Goal: Information Seeking & Learning: Learn about a topic

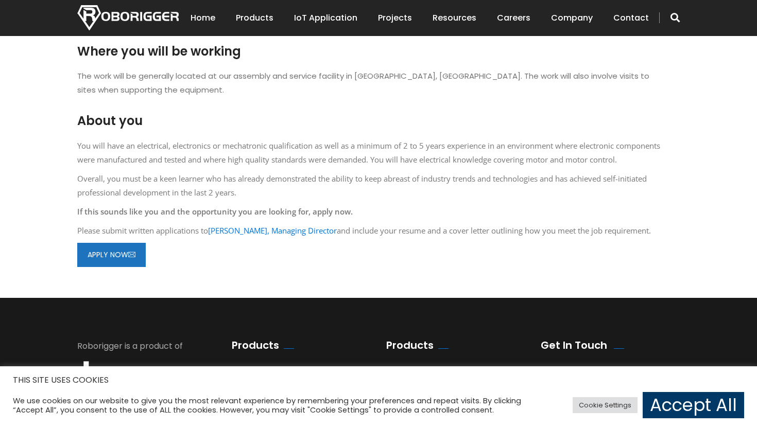
scroll to position [917, 0]
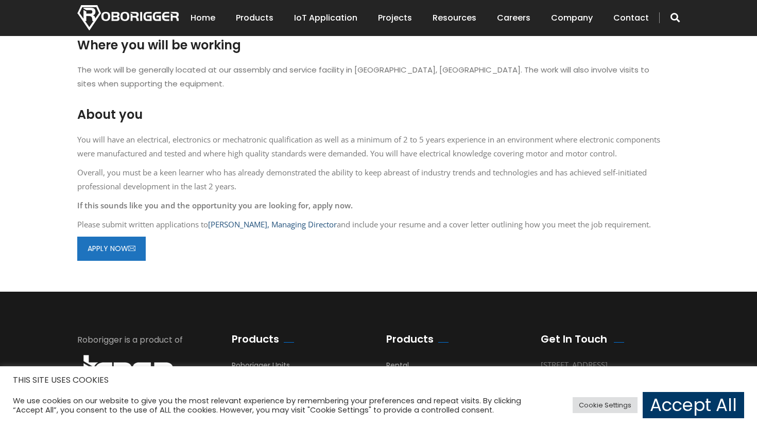
click at [250, 225] on link "Derick Markwell, Managing Director" at bounding box center [272, 224] width 129 height 10
click at [379, 190] on p "Overall, you must be a keen learner who has already demonstrated the ability to…" at bounding box center [370, 180] width 587 height 28
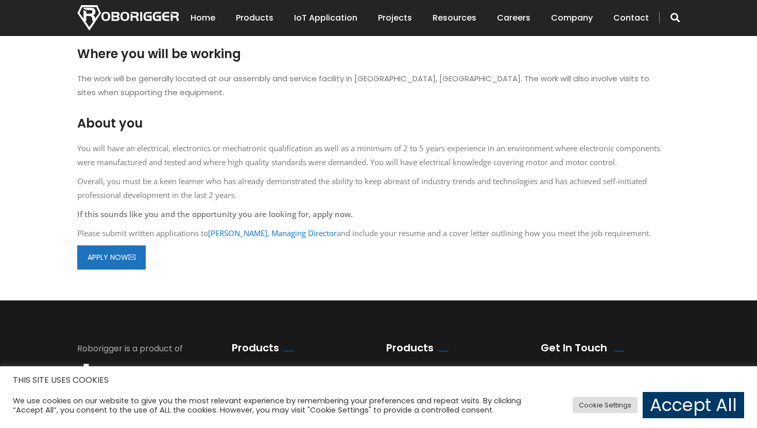
scroll to position [907, 0]
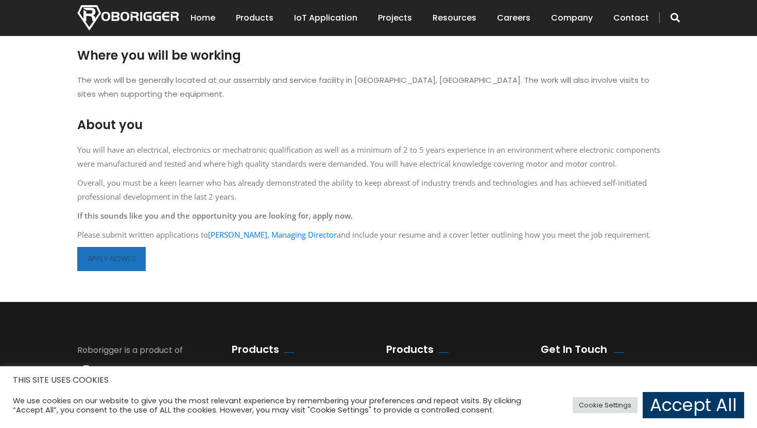
click at [118, 262] on link "APPLY NOW" at bounding box center [111, 259] width 68 height 24
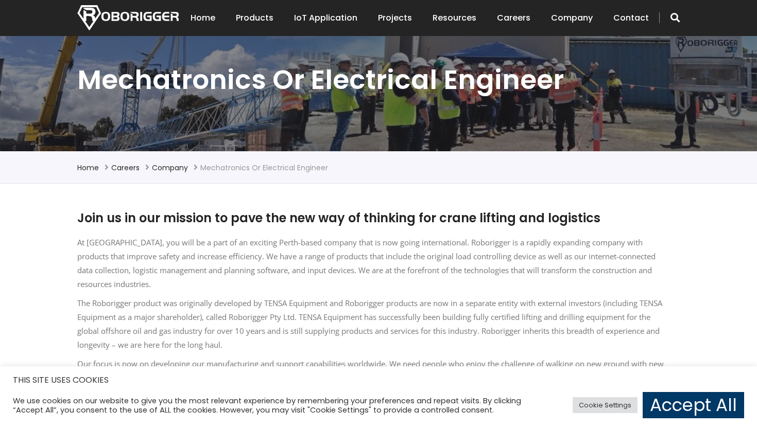
scroll to position [0, 0]
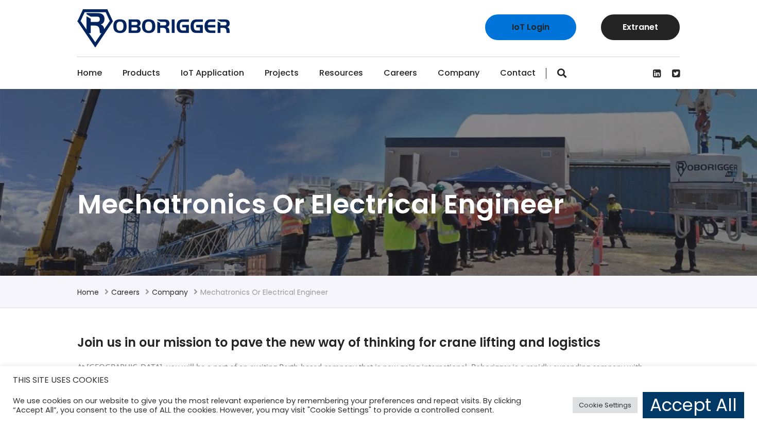
click at [398, 74] on link "Careers" at bounding box center [400, 73] width 33 height 32
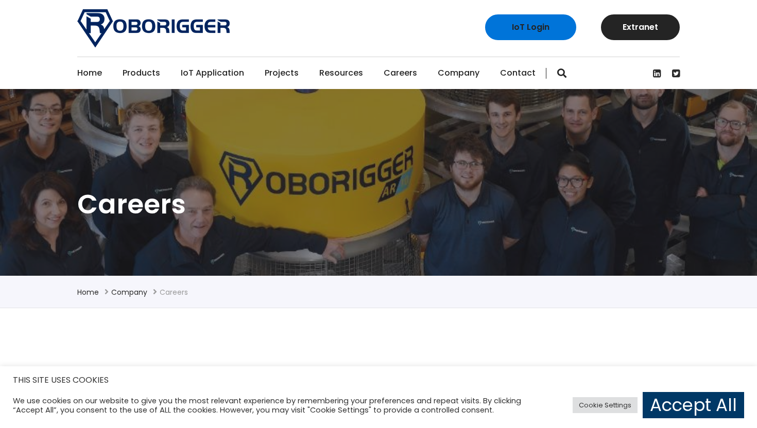
click at [284, 74] on link "Projects" at bounding box center [282, 73] width 34 height 32
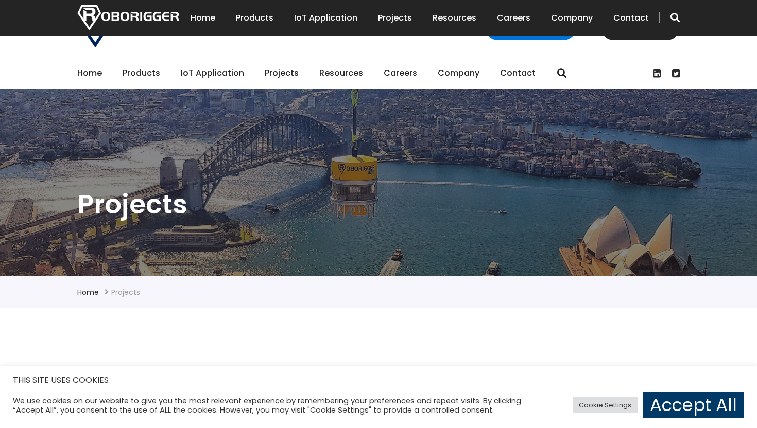
scroll to position [266, 0]
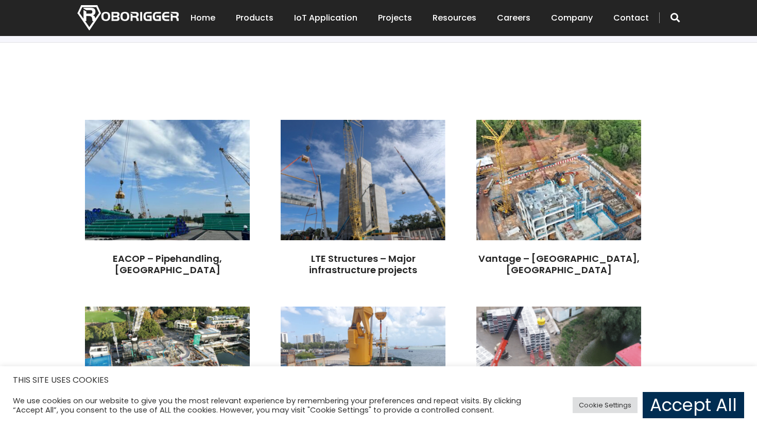
click at [688, 408] on link "Accept All" at bounding box center [693, 405] width 101 height 26
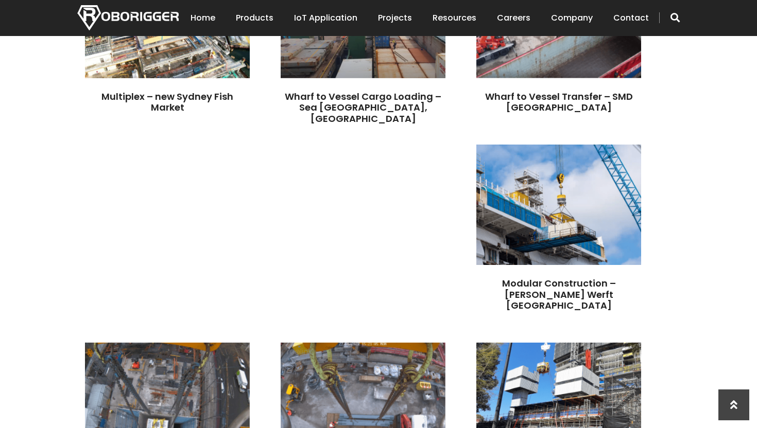
scroll to position [0, 0]
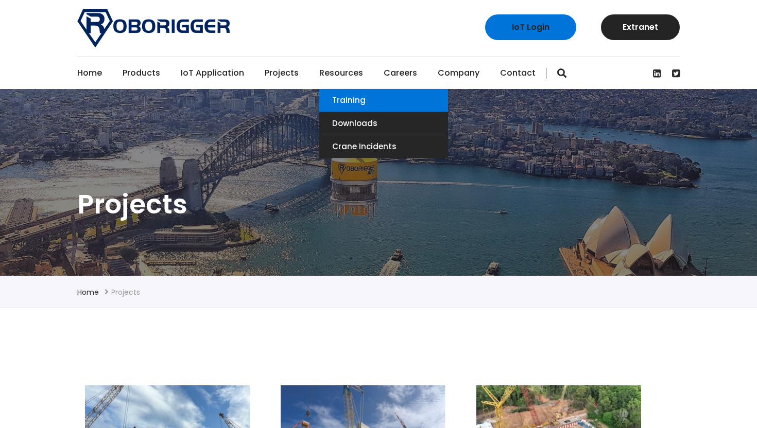
click at [337, 97] on link "Training" at bounding box center [383, 100] width 129 height 23
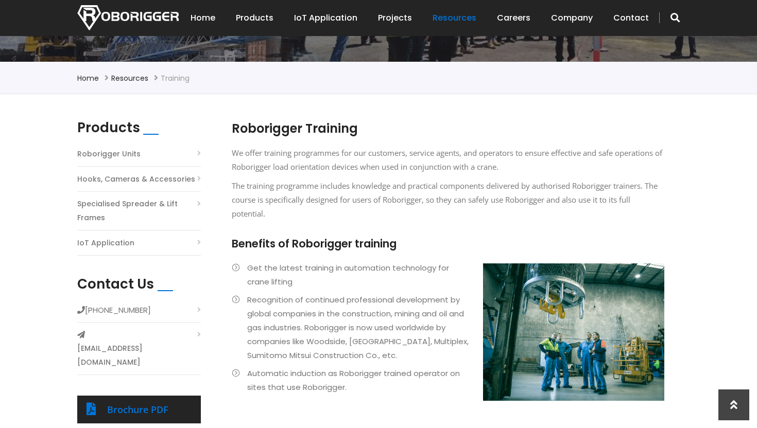
scroll to position [213, 0]
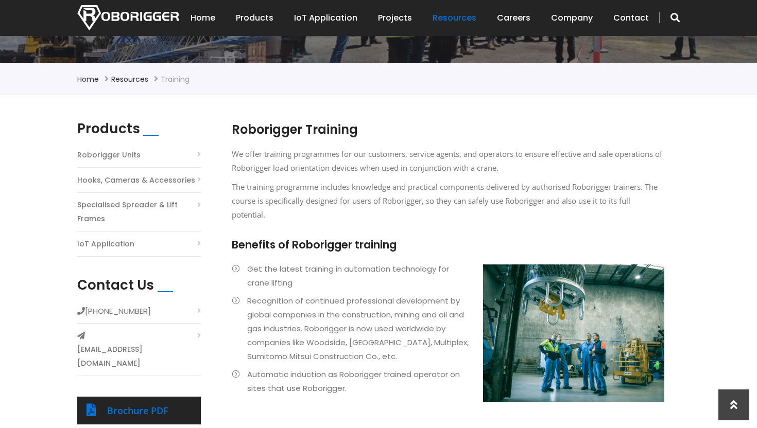
click at [162, 246] on li "IoT Application" at bounding box center [139, 247] width 124 height 20
click at [108, 244] on link "IoT Application" at bounding box center [105, 244] width 57 height 14
